Goal: Information Seeking & Learning: Check status

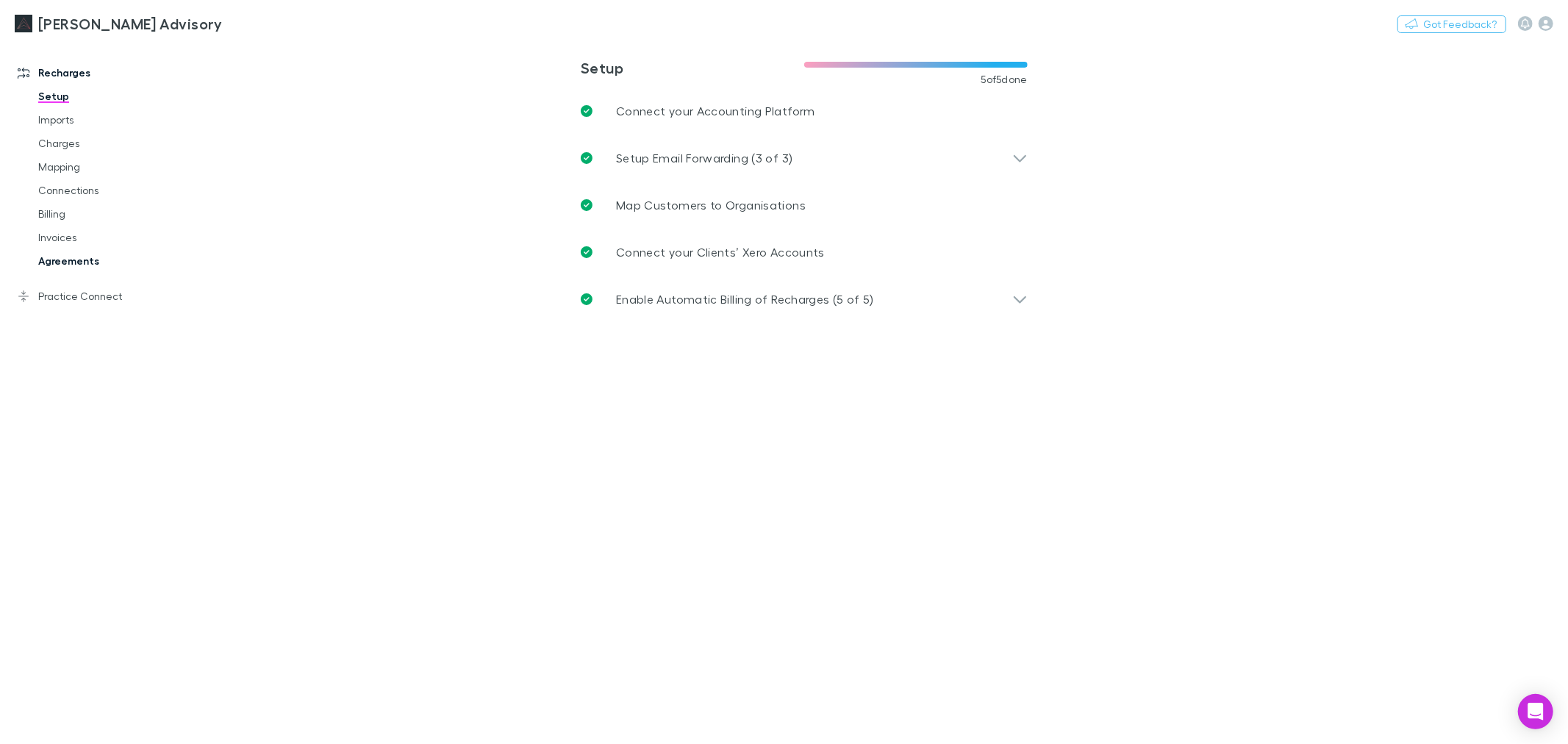
click at [74, 261] on link "Agreements" at bounding box center [113, 261] width 179 height 23
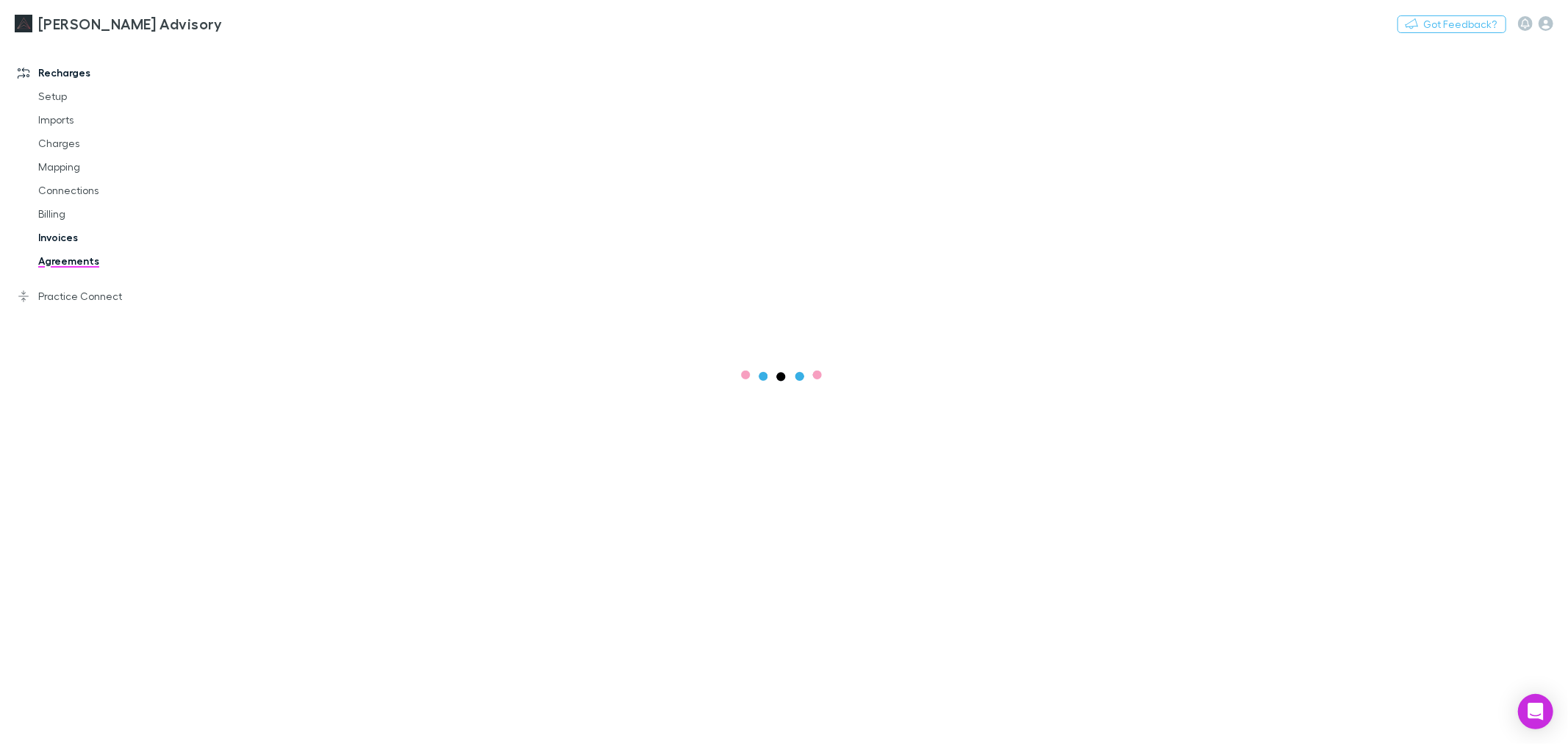
click at [72, 228] on link "Invoices" at bounding box center [113, 237] width 179 height 23
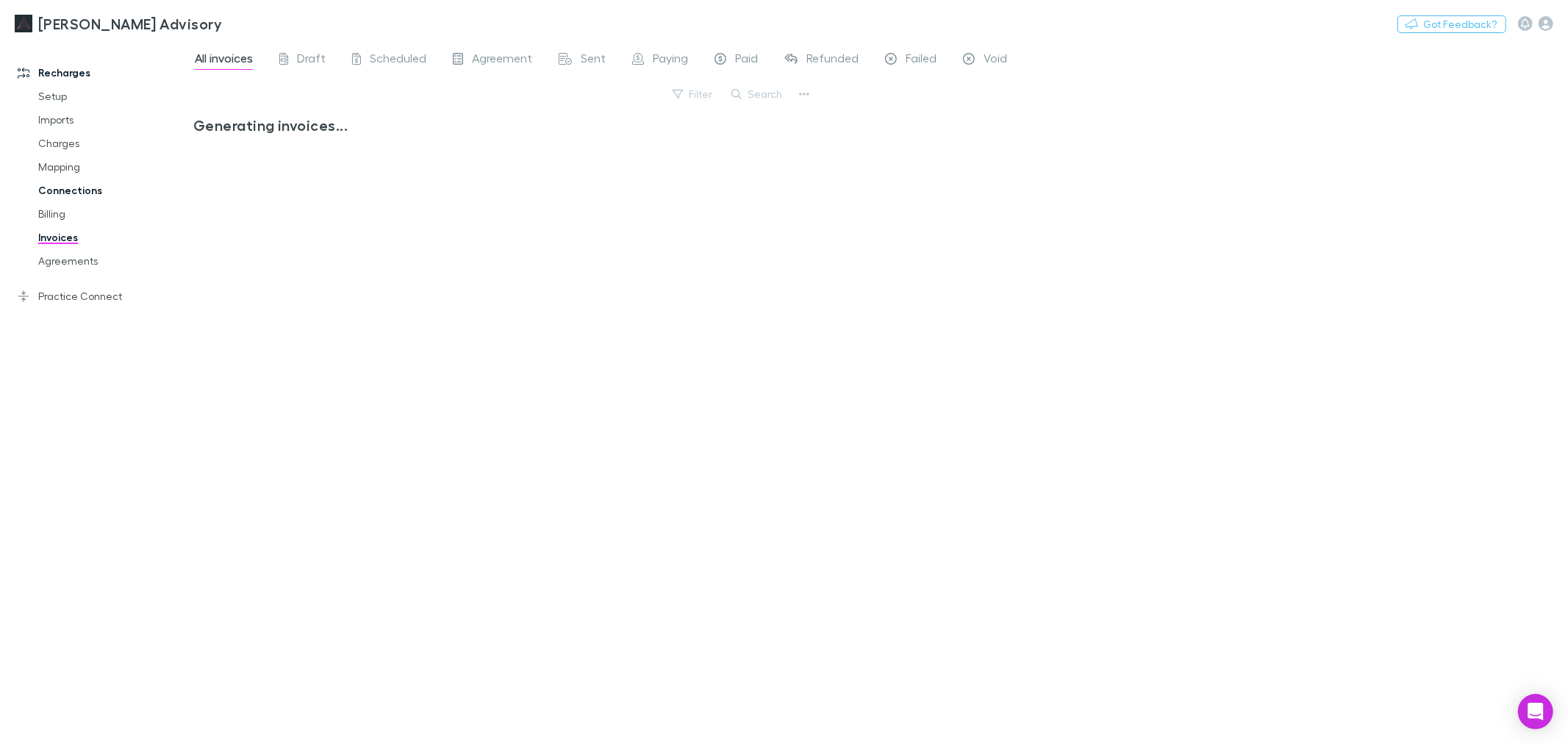
click at [85, 185] on link "Connections" at bounding box center [113, 190] width 179 height 23
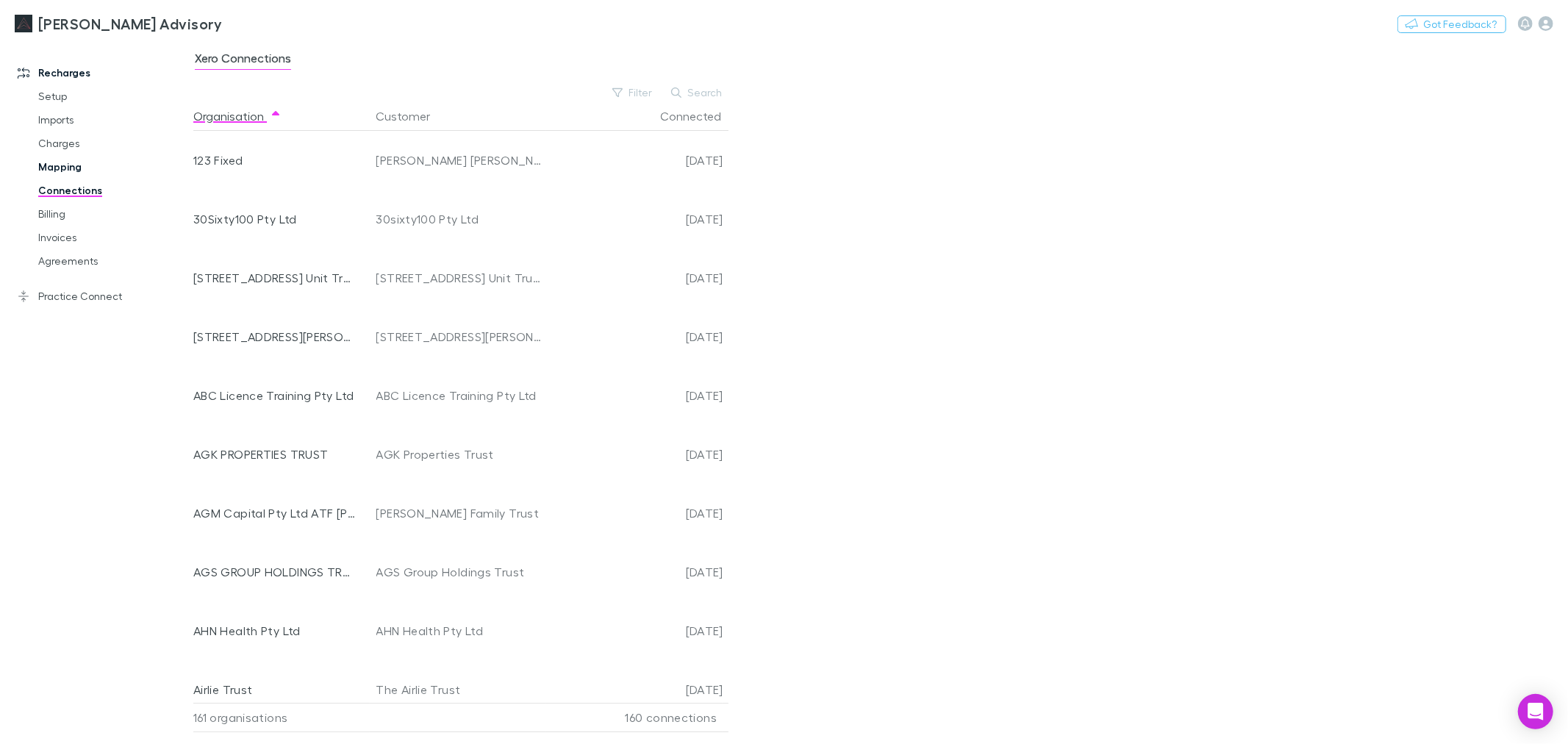
click at [79, 174] on link "Mapping" at bounding box center [113, 166] width 179 height 23
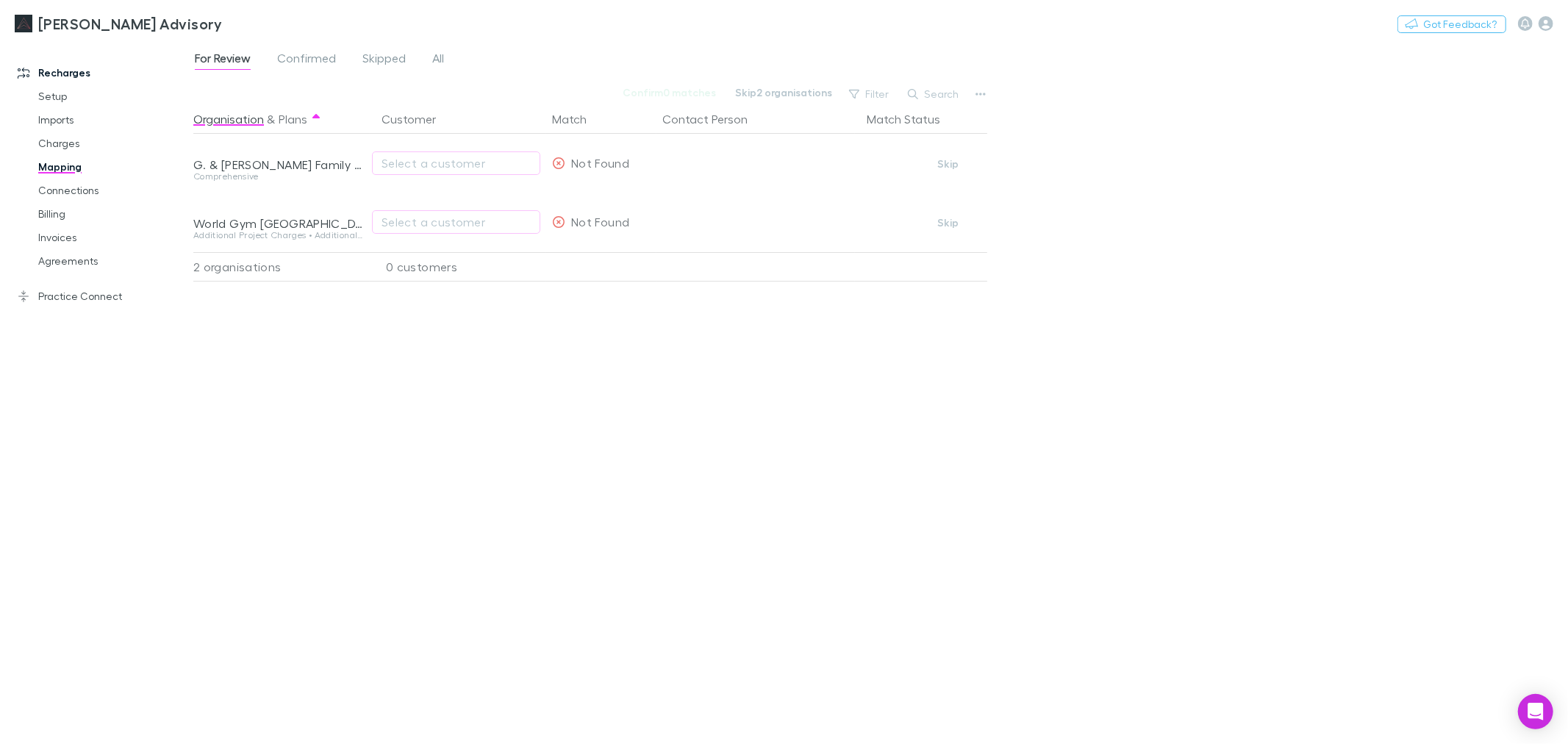
click at [64, 155] on link "Mapping" at bounding box center [113, 166] width 179 height 23
click at [60, 109] on link "Imports" at bounding box center [113, 119] width 179 height 23
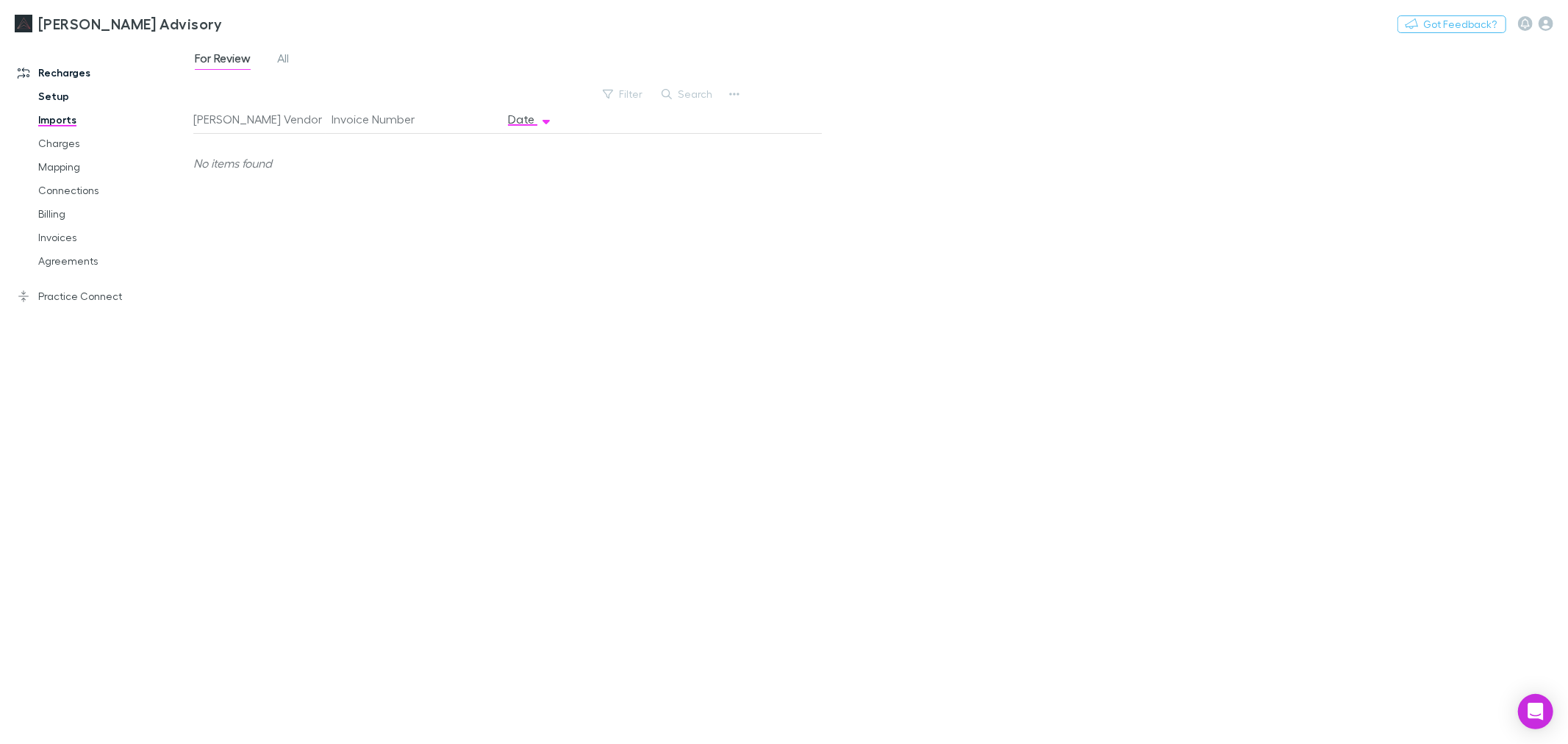
click at [62, 96] on link "Setup" at bounding box center [113, 96] width 179 height 23
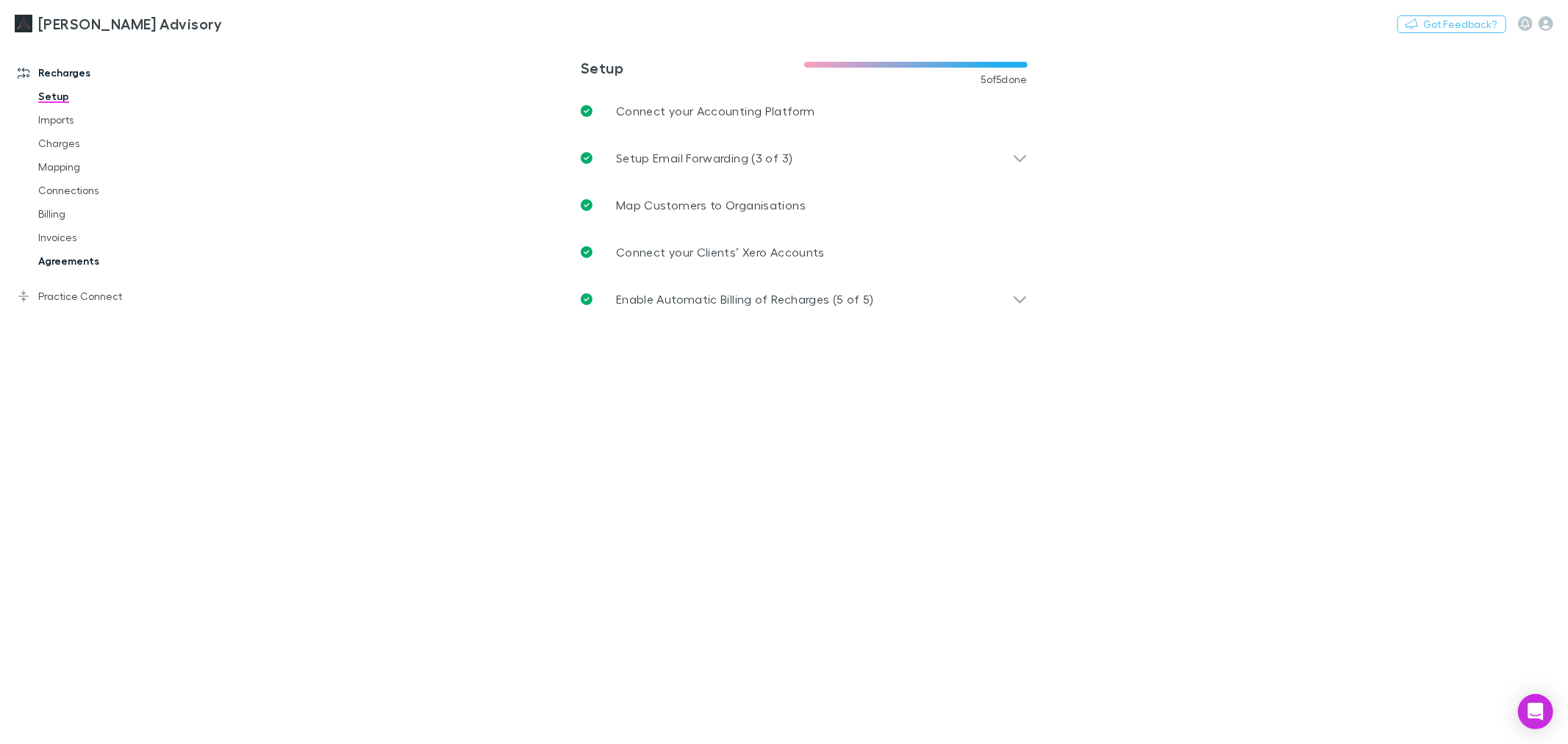
click at [63, 257] on link "Agreements" at bounding box center [113, 261] width 179 height 23
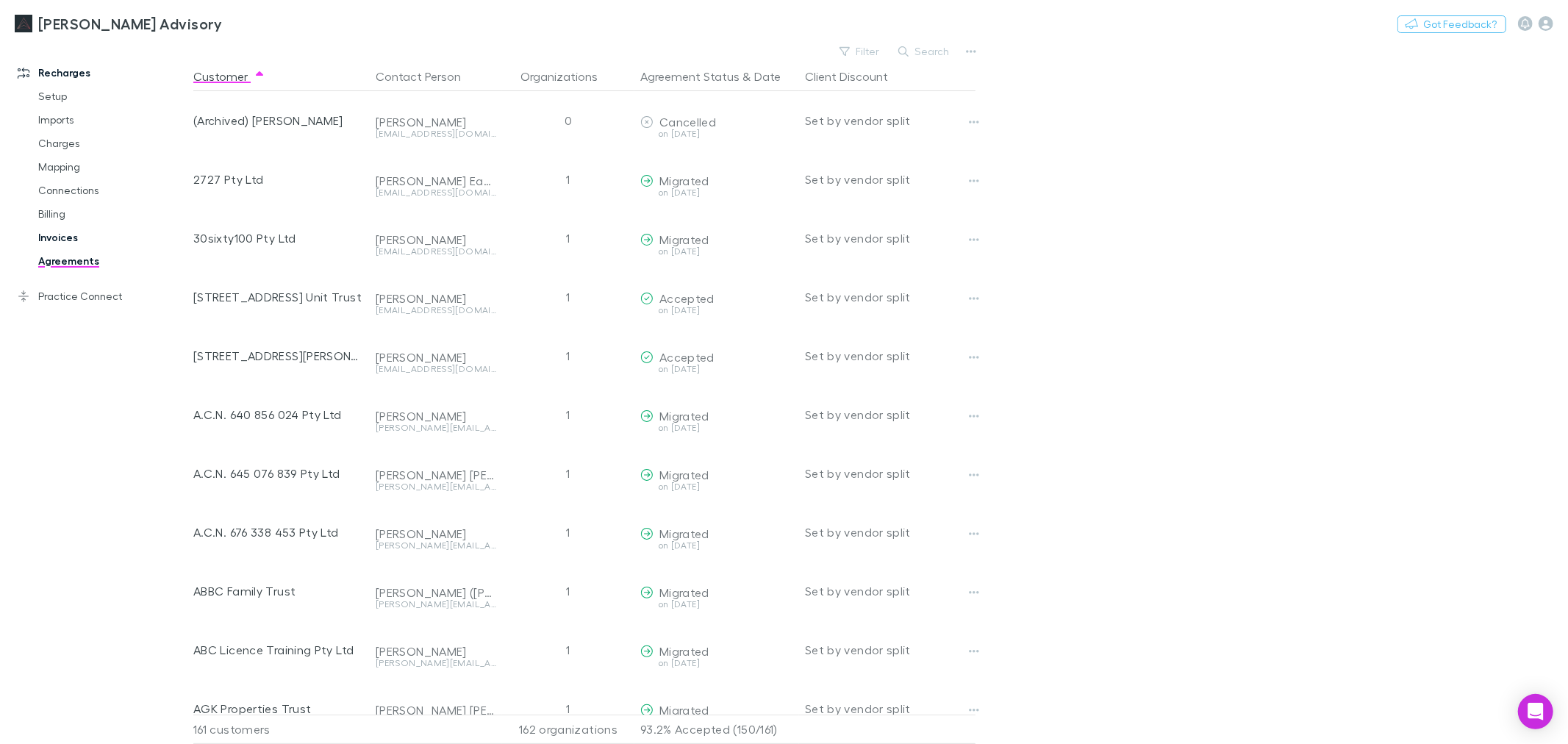
click at [64, 237] on link "Invoices" at bounding box center [113, 237] width 179 height 23
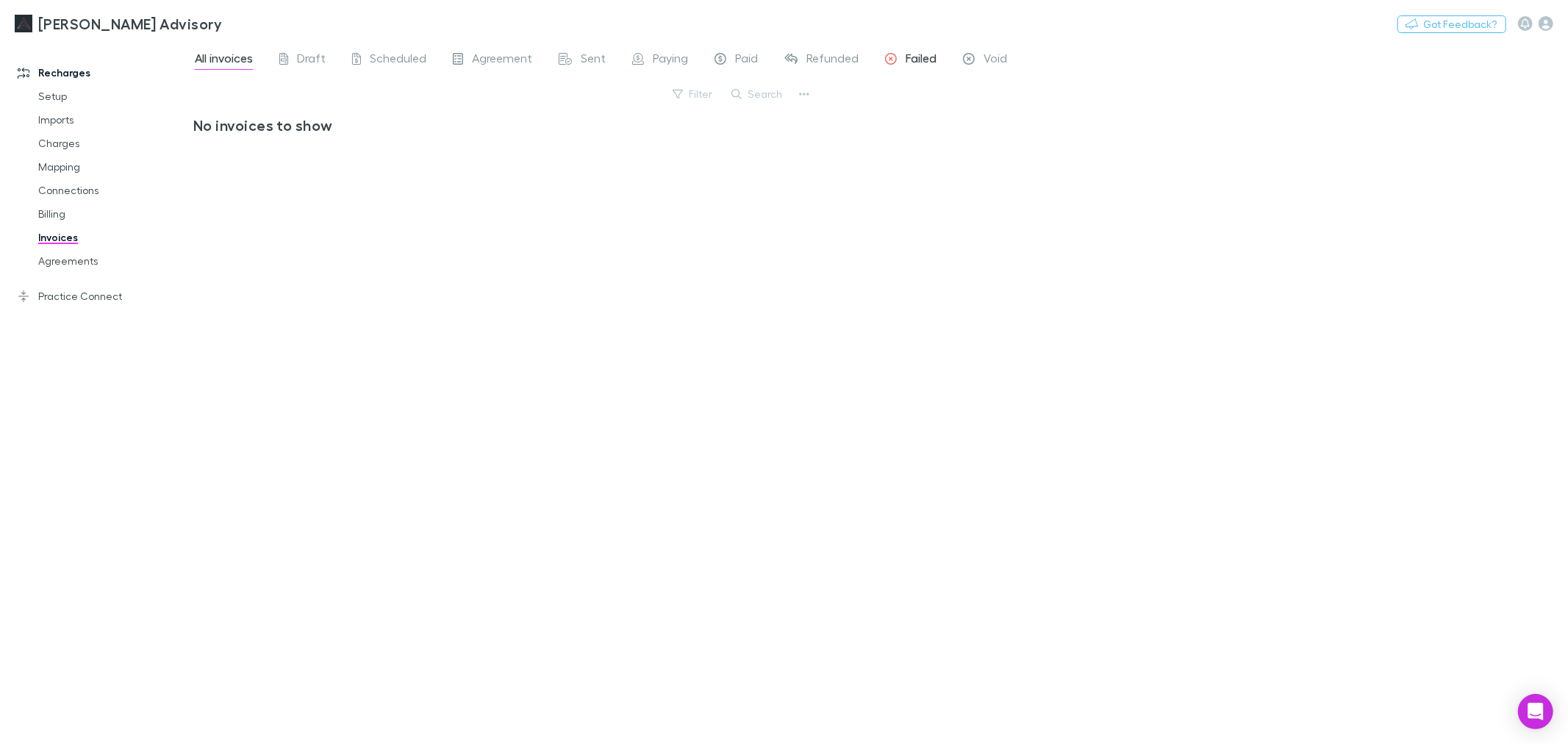
click at [906, 54] on span "Failed" at bounding box center [921, 60] width 31 height 19
click at [928, 7] on div "[PERSON_NAME] Advisory Nothing Got Feedback?" at bounding box center [784, 23] width 1568 height 47
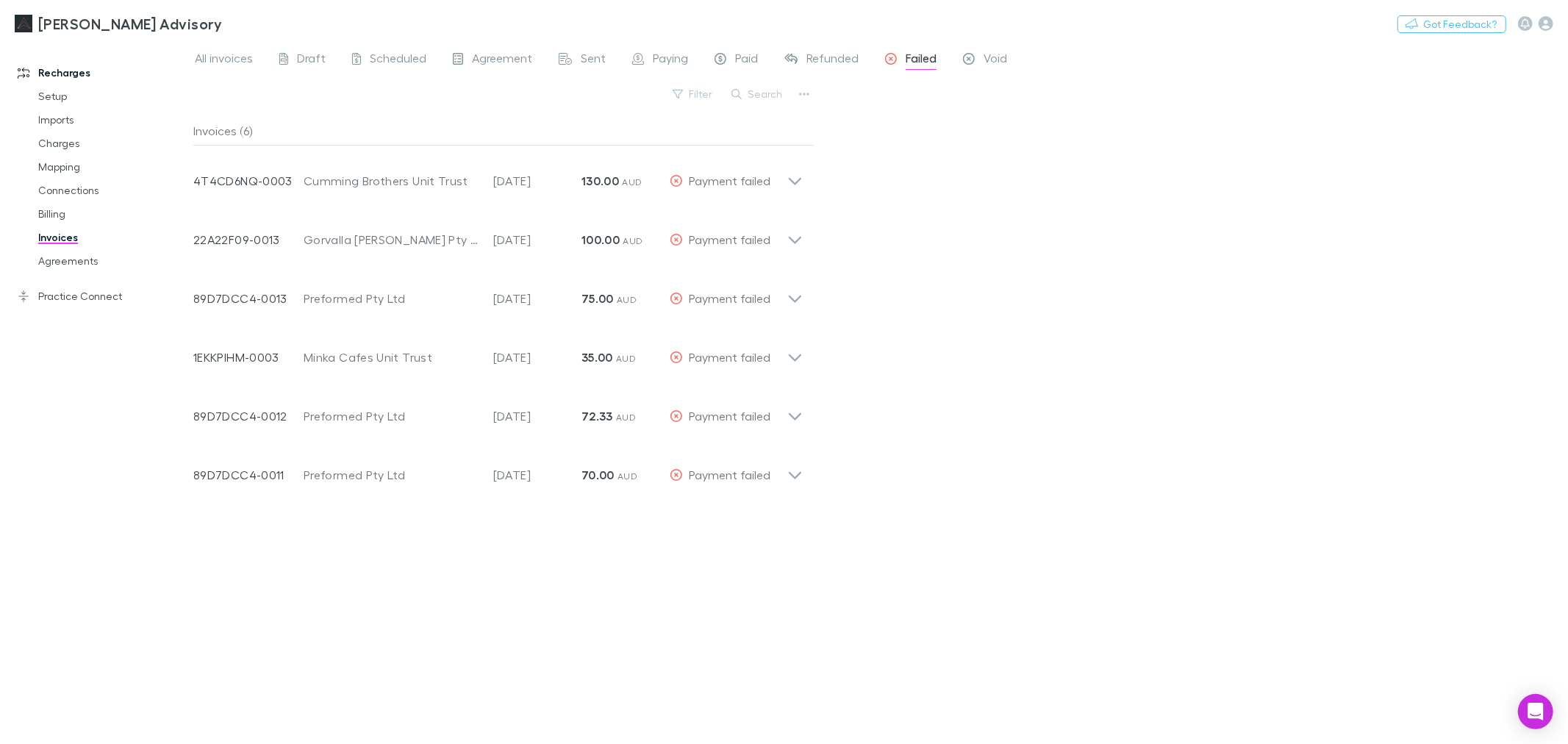
click at [1070, 331] on div "All invoices Draft Scheduled Agreement Sent Paying Paid Refunded Failed Void Fi…" at bounding box center [880, 392] width 1375 height 703
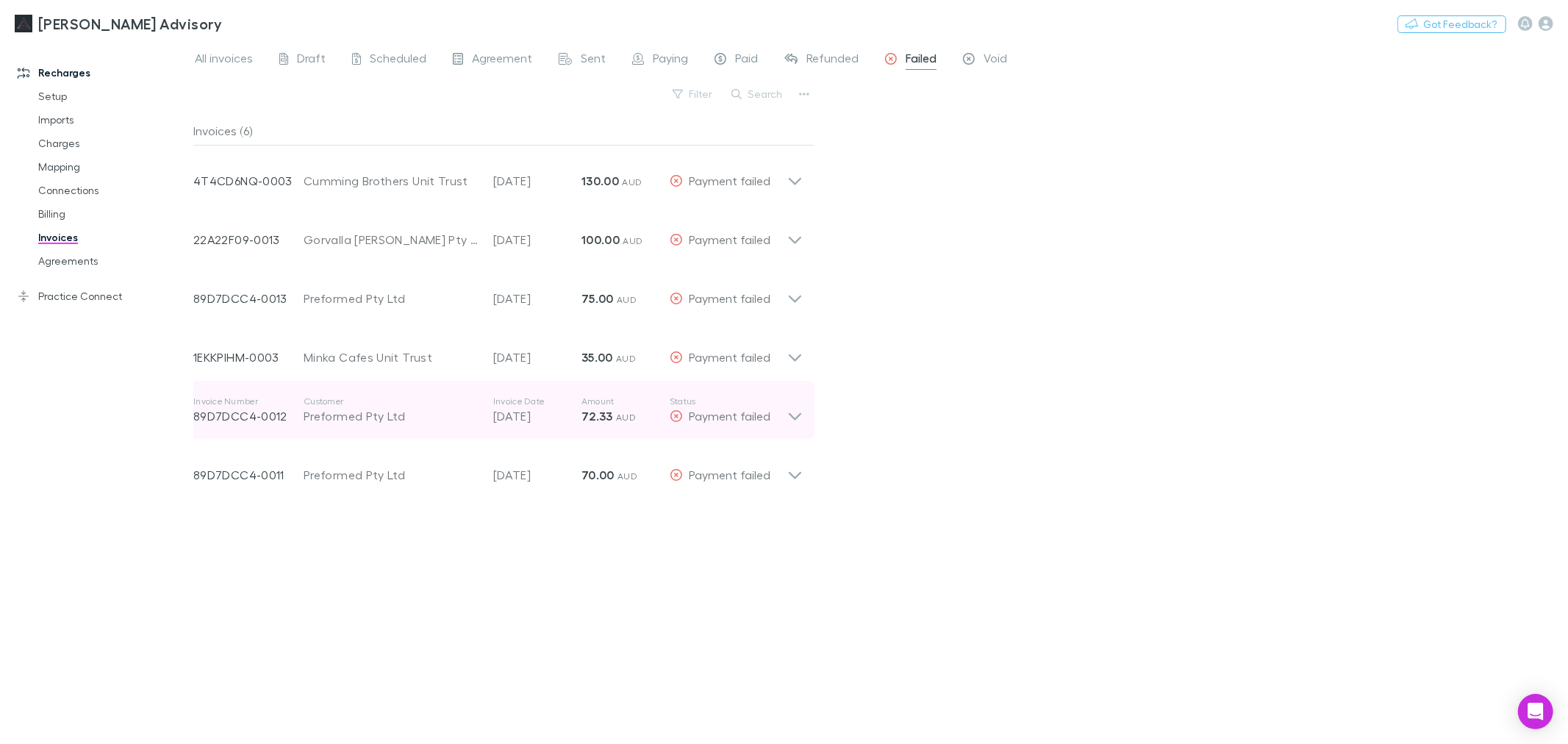
click at [798, 420] on icon at bounding box center [795, 410] width 16 height 30
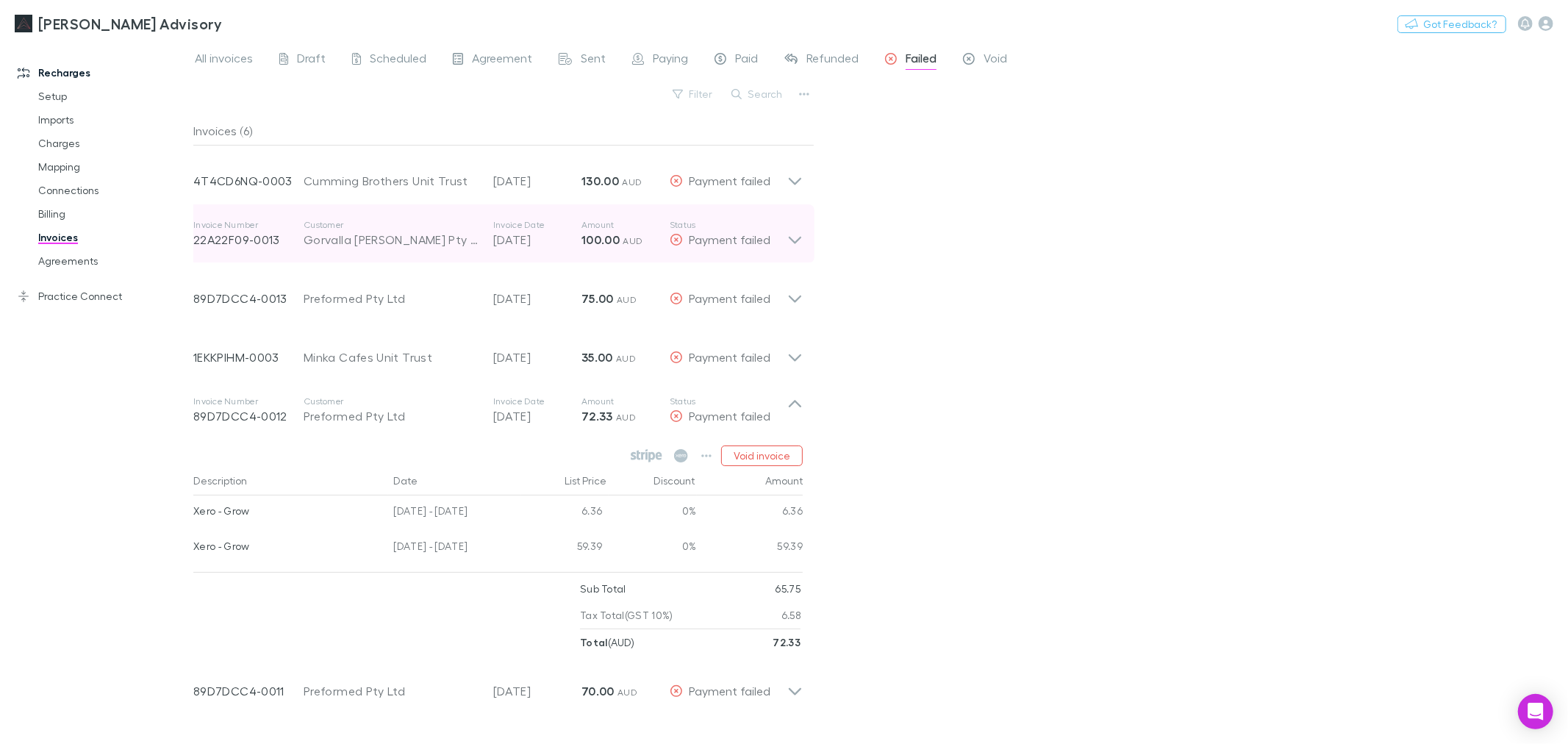
click at [791, 234] on icon at bounding box center [795, 234] width 16 height 30
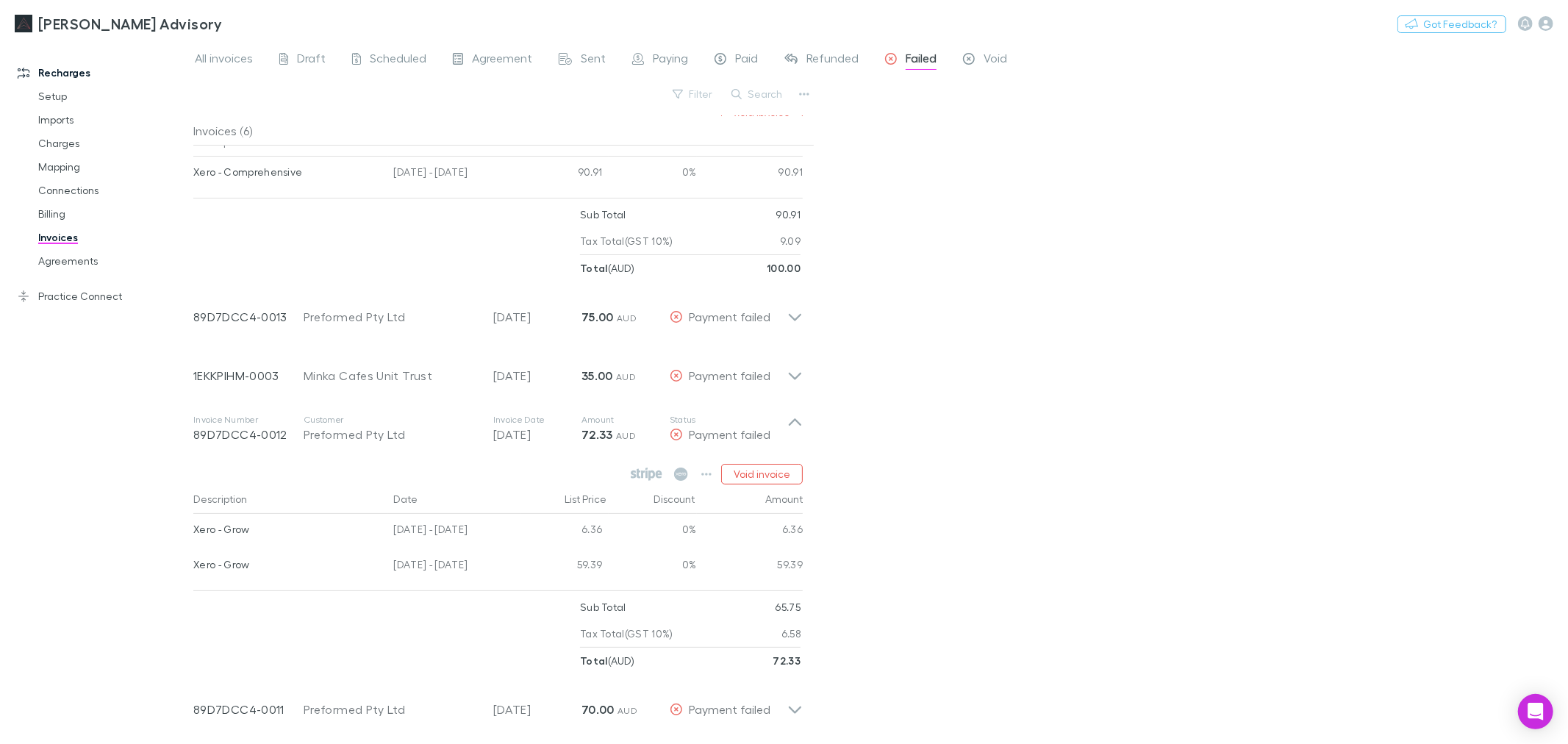
scroll to position [163, 0]
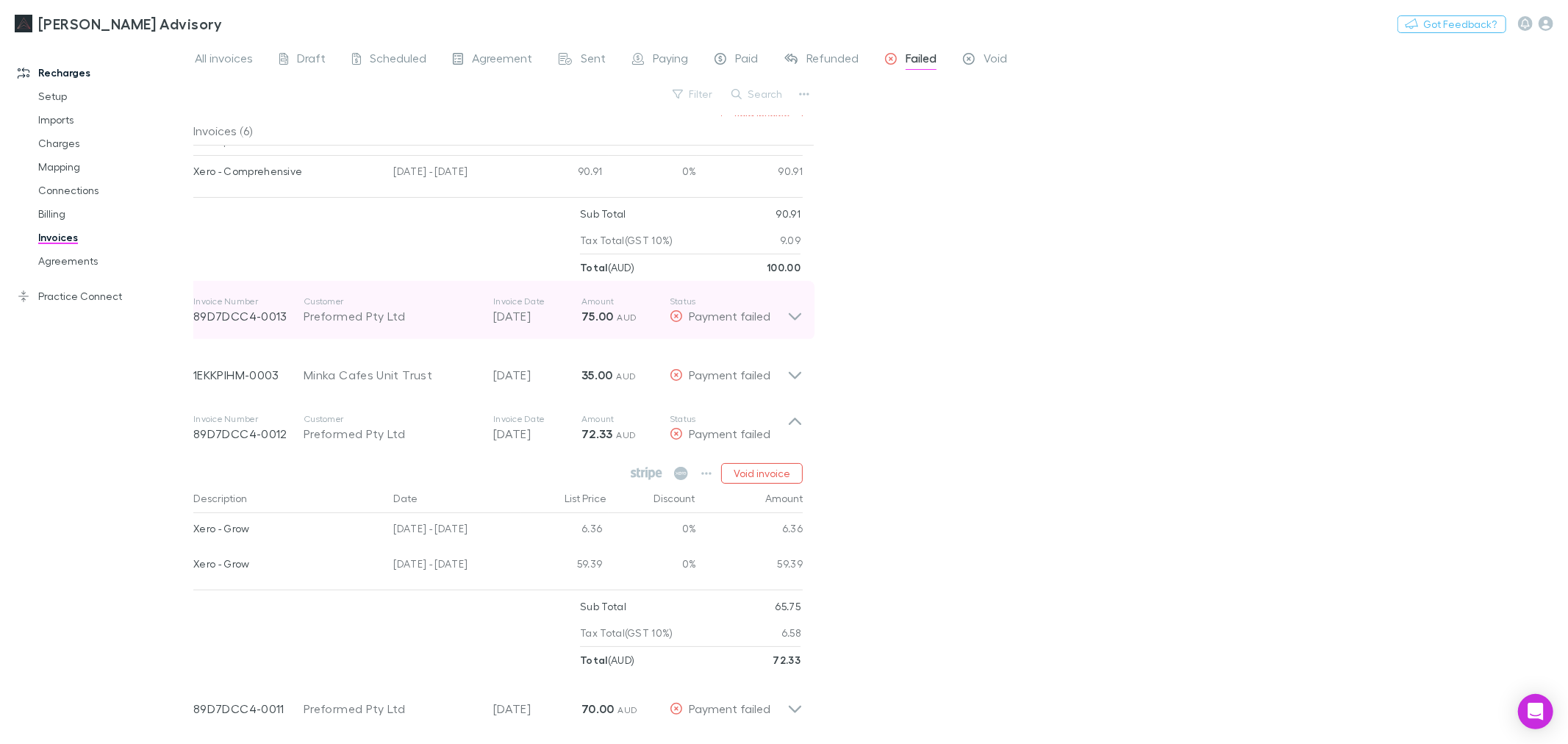
click at [795, 313] on icon at bounding box center [795, 310] width 16 height 30
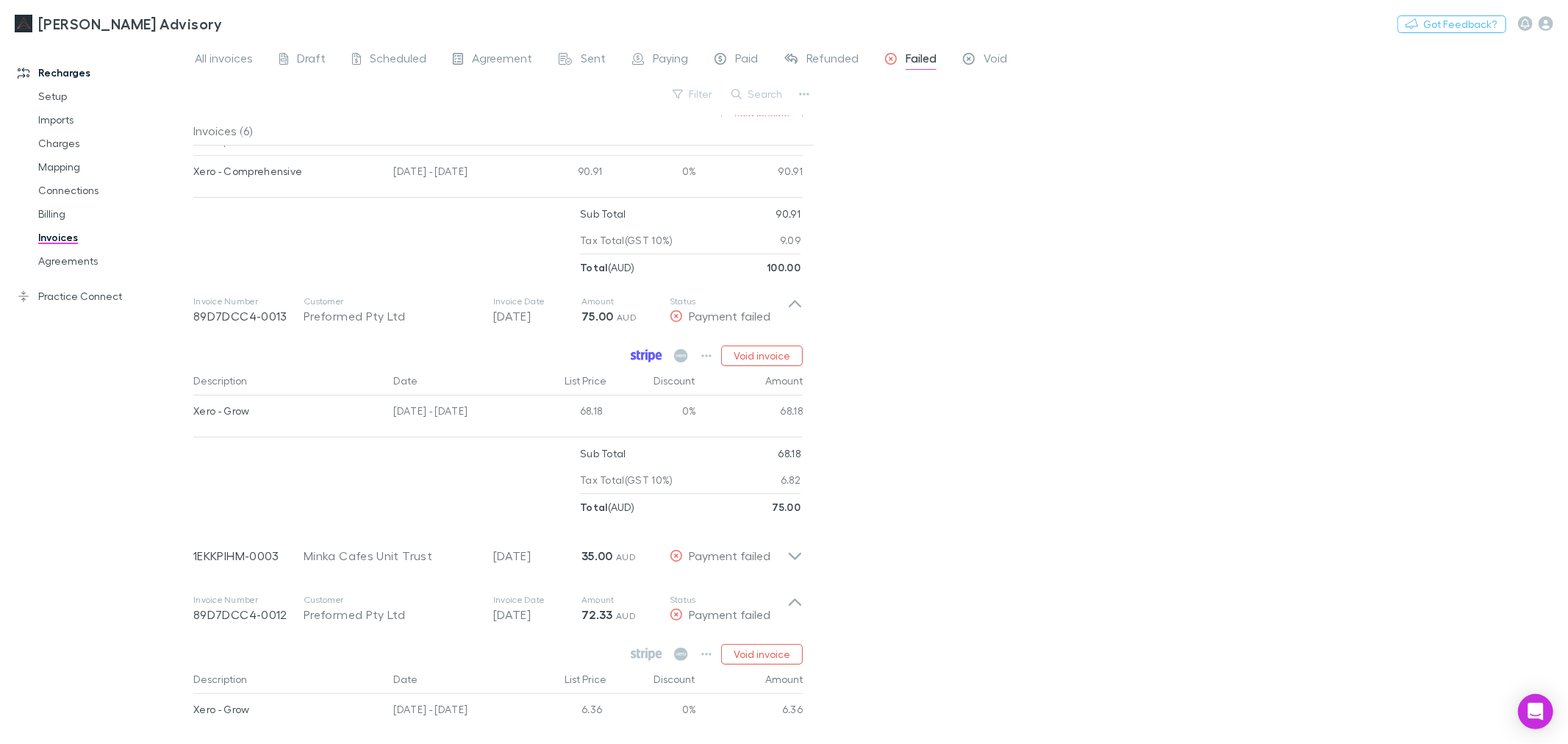
click at [637, 361] on icon at bounding box center [647, 355] width 31 height 13
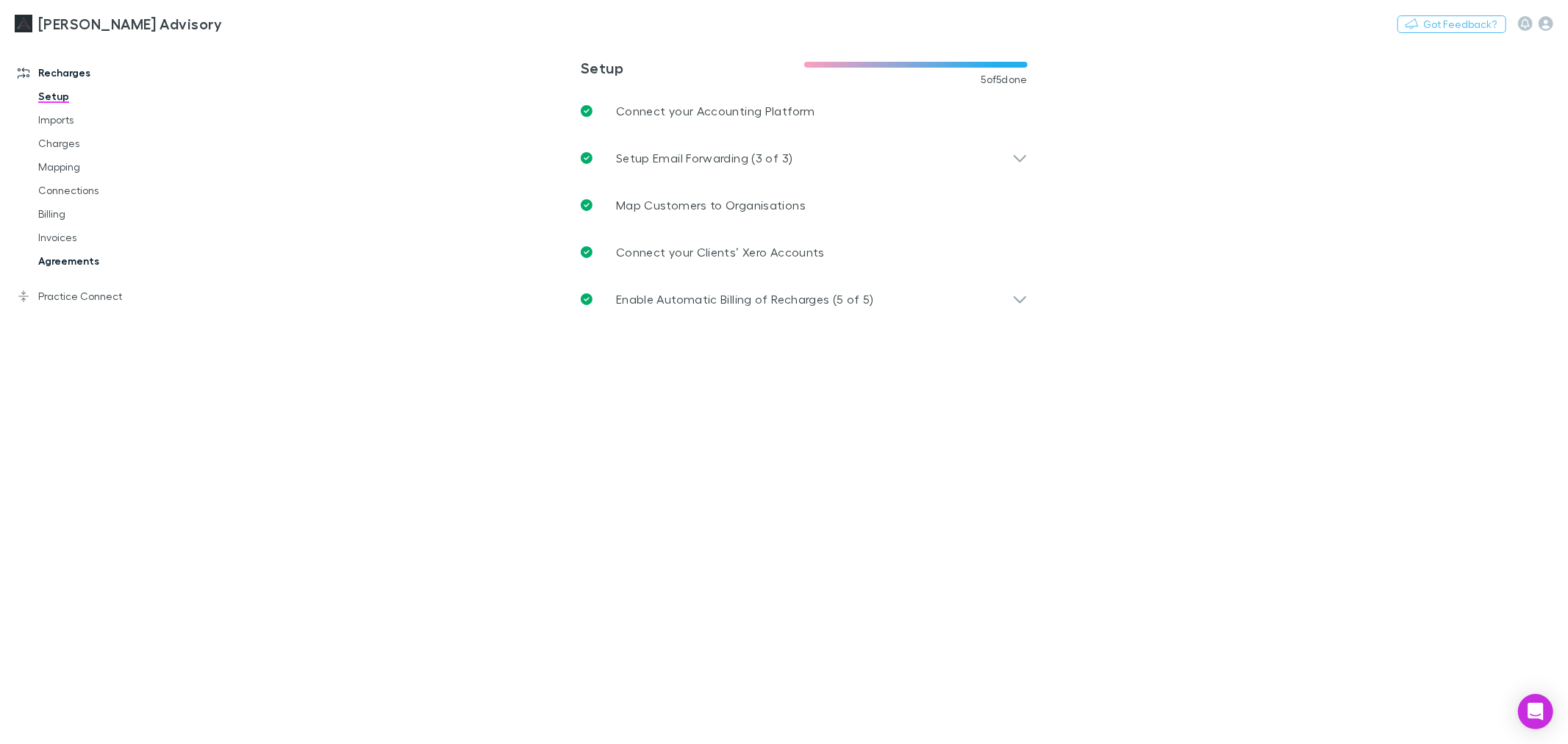
click at [89, 263] on link "Agreements" at bounding box center [113, 261] width 179 height 23
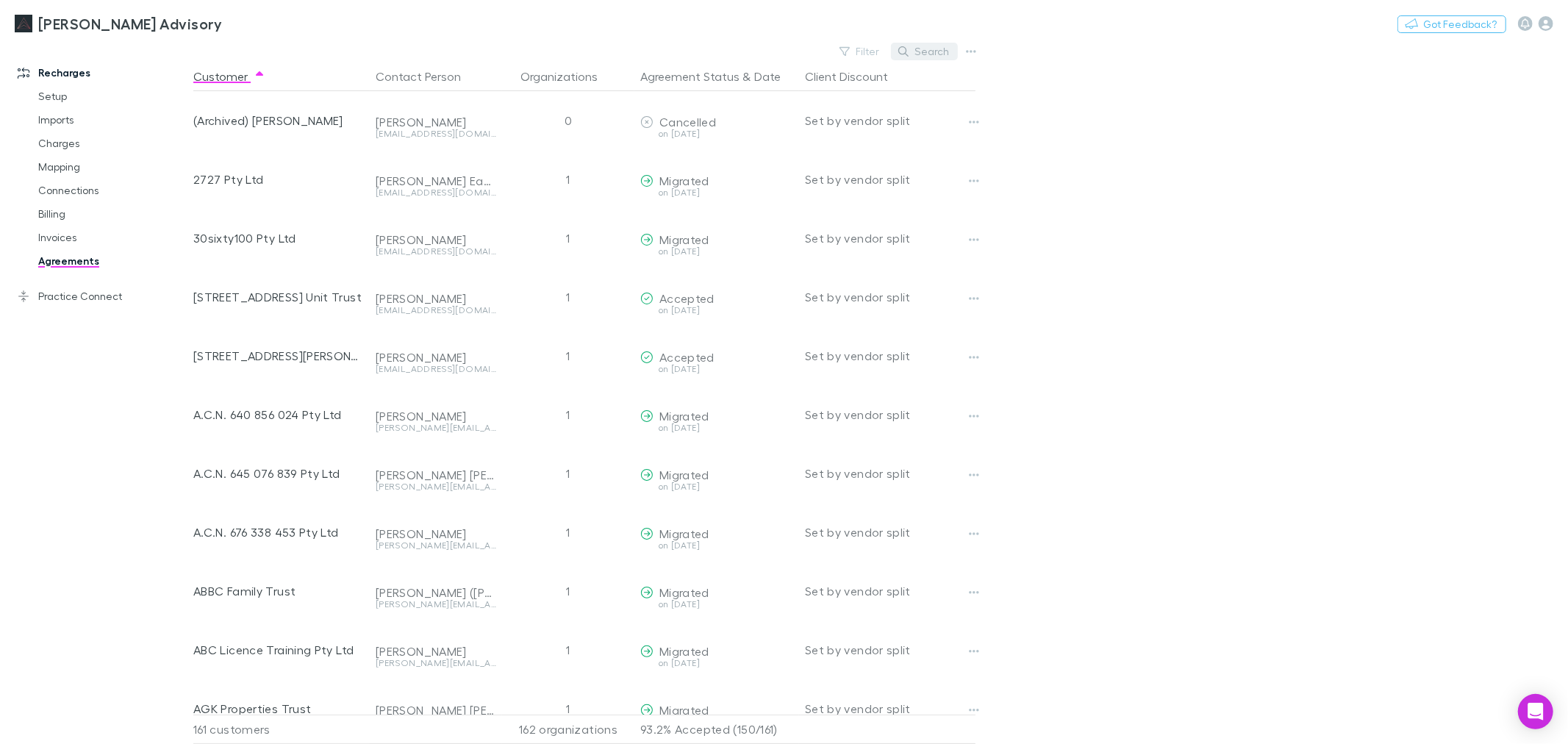
click at [923, 50] on button "Search" at bounding box center [924, 51] width 67 height 17
paste input "**********"
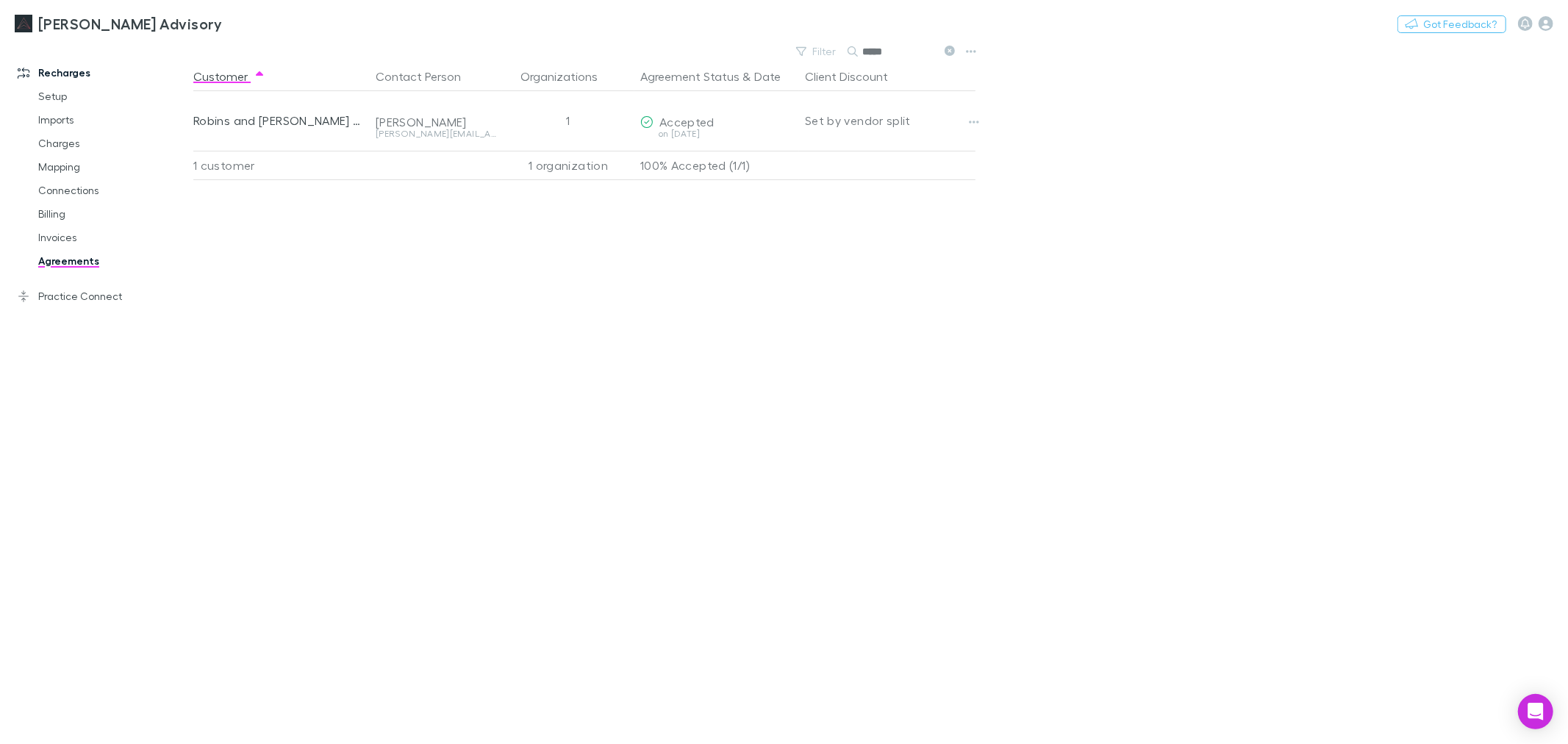
click at [832, 318] on div "Customer Contact Person Organizations Agreement Status & Date Client Discount R…" at bounding box center [597, 402] width 808 height 682
click at [904, 37] on div "[PERSON_NAME] Advisory Nothing Got Feedback?" at bounding box center [784, 23] width 1568 height 47
click at [904, 47] on input "*****" at bounding box center [899, 51] width 74 height 21
type input "*****"
